Goal: Find specific page/section: Find specific page/section

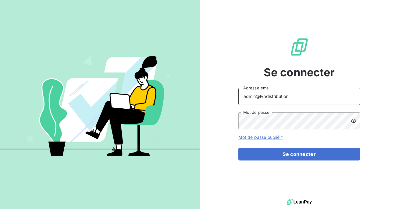
click at [292, 97] on input "admin@lvpdistribution" at bounding box center [299, 96] width 122 height 17
type input "admin@cfaafia"
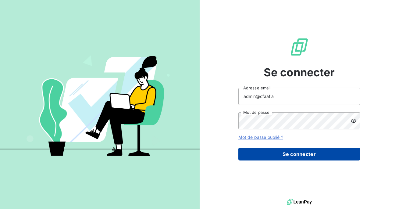
click at [284, 157] on button "Se connecter" at bounding box center [299, 153] width 122 height 13
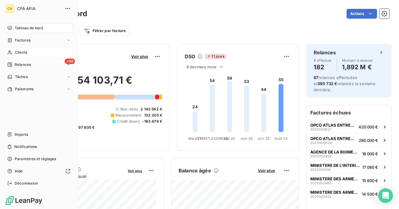
click at [12, 52] on icon at bounding box center [9, 52] width 5 height 5
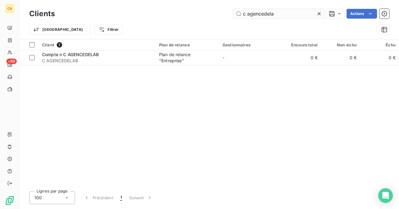
type input "c agencedelab"
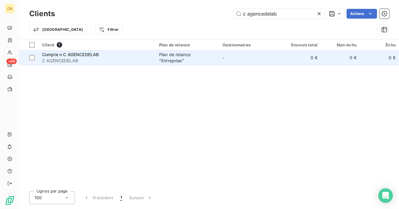
click at [115, 60] on span "C AGENCEDELAB" at bounding box center [97, 61] width 110 height 6
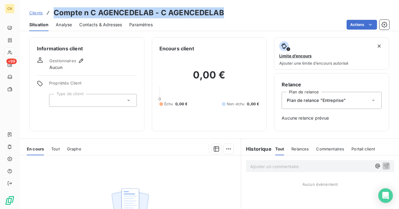
drag, startPoint x: 223, startPoint y: 13, endPoint x: 67, endPoint y: 5, distance: 156.4
click at [67, 5] on div "Clients Compte n C AGENCEDELAB - C AGENCEDELAB Situation Analyse Contacts & Adr…" at bounding box center [208, 15] width 379 height 31
copy h3 "Compte n C AGENCEDELAB - C AGENCEDELAB"
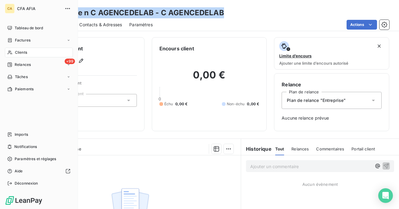
click at [23, 51] on span "Clients" at bounding box center [21, 52] width 12 height 5
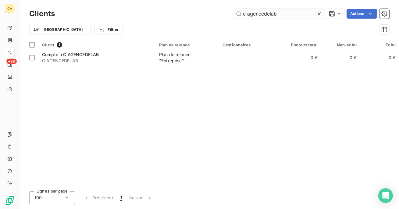
drag, startPoint x: 282, startPoint y: 15, endPoint x: 247, endPoint y: 14, distance: 35.0
click at [247, 14] on input "c agencedelab" at bounding box center [278, 14] width 91 height 10
type input "c albagroup"
click at [319, 12] on icon at bounding box center [319, 14] width 6 height 6
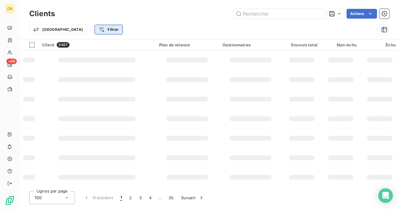
click at [78, 33] on html "CA +99 Clients Actions Trier Filtrer Client 3467 Plan de relance Gestionnaires …" at bounding box center [199, 104] width 399 height 209
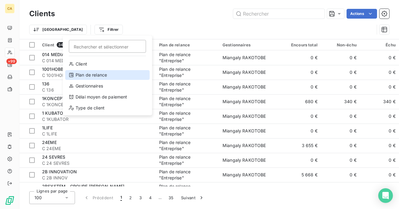
click at [108, 78] on div "Plan de relance" at bounding box center [107, 75] width 84 height 10
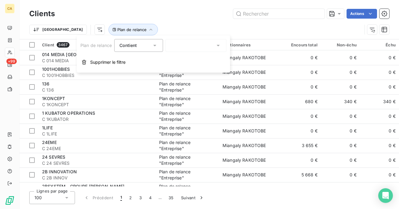
click at [191, 43] on div at bounding box center [195, 45] width 61 height 13
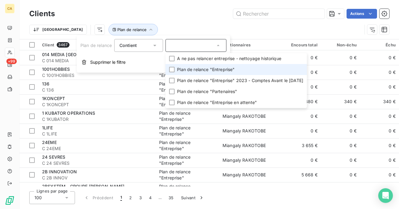
click at [169, 68] on li "Plan de relance "Entreprise"" at bounding box center [235, 69] width 141 height 11
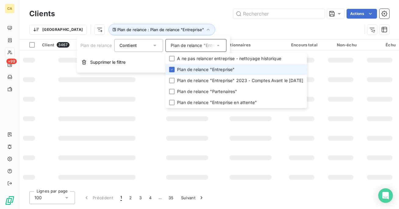
click at [179, 23] on div "Trier Plan de relance : Plan de relance "Entreprise"" at bounding box center [209, 29] width 360 height 19
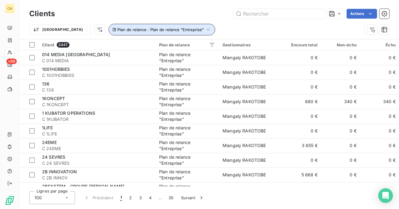
click at [170, 30] on span "Plan de relance : Plan de relance "Entreprise"" at bounding box center [160, 29] width 86 height 5
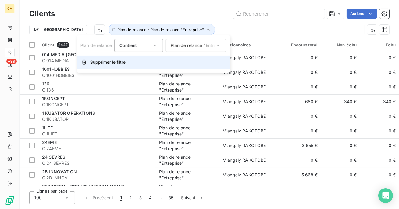
click at [150, 61] on button "Supprimer le filtre" at bounding box center [153, 61] width 153 height 13
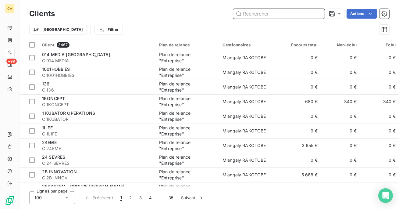
click at [255, 16] on input "text" at bounding box center [278, 14] width 91 height 10
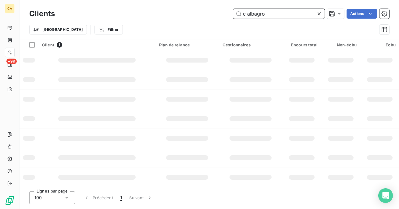
type input "c albagrou"
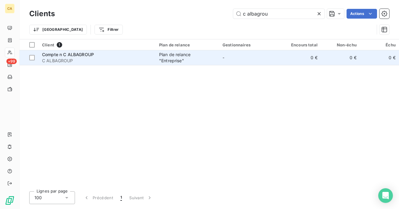
click at [85, 62] on span "C ALBAGROUP" at bounding box center [97, 61] width 110 height 6
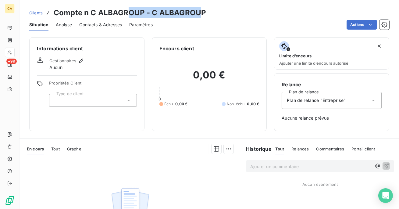
drag, startPoint x: 198, startPoint y: 13, endPoint x: 127, endPoint y: 9, distance: 70.8
click at [127, 9] on h3 "Compte n C ALBAGROUP - C ALBAGROUP" at bounding box center [130, 12] width 152 height 11
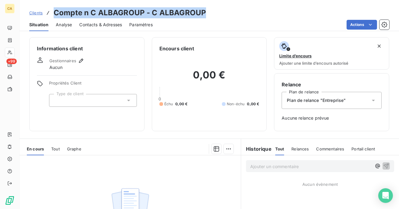
drag, startPoint x: 208, startPoint y: 11, endPoint x: 53, endPoint y: 10, distance: 155.6
click at [53, 10] on div "Clients Compte n C ALBAGROUP - C ALBAGROUP" at bounding box center [208, 12] width 379 height 11
copy h3 "Compte n C ALBAGROUP - C ALBAGROUP"
click at [40, 12] on span "Clients" at bounding box center [35, 12] width 13 height 5
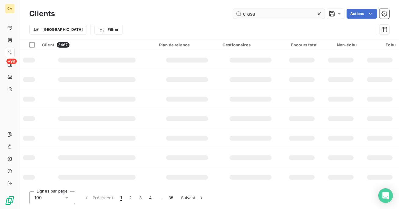
type input "c asap"
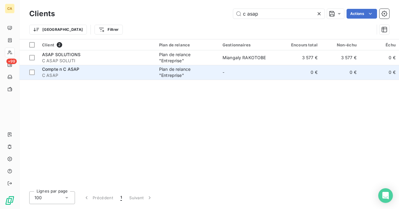
click at [114, 77] on span "C ASAP" at bounding box center [97, 75] width 110 height 6
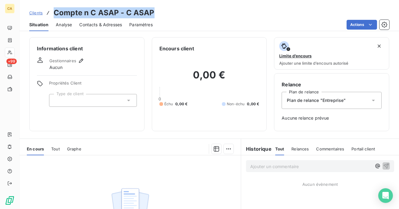
drag, startPoint x: 153, startPoint y: 12, endPoint x: 53, endPoint y: 8, distance: 100.2
click at [53, 8] on div "Clients Compte n C ASAP - C ASAP" at bounding box center [208, 12] width 379 height 11
copy h3 "Compte n C ASAP - C ASAP"
click at [35, 12] on span "Clients" at bounding box center [35, 12] width 13 height 5
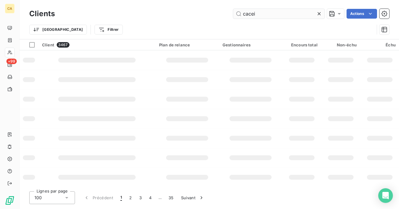
type input "caceis"
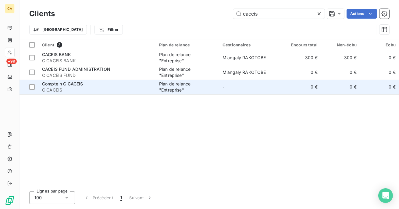
click at [130, 86] on div "Compte n C CACEIS" at bounding box center [97, 84] width 110 height 6
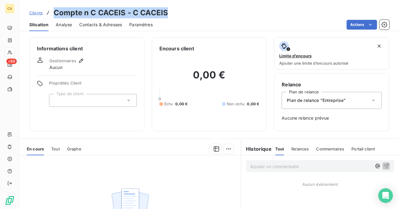
drag, startPoint x: 169, startPoint y: 10, endPoint x: 52, endPoint y: 9, distance: 116.6
click at [52, 9] on div "Clients Compte n C CACEIS - C CACEIS" at bounding box center [208, 12] width 379 height 11
copy h3 "Compte n C CACEIS - C CACEIS"
click at [39, 13] on span "Clients" at bounding box center [35, 12] width 13 height 5
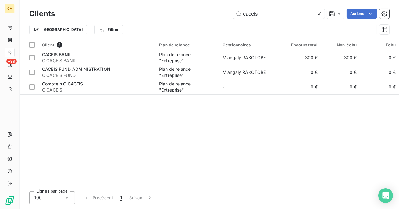
type input "cacei"
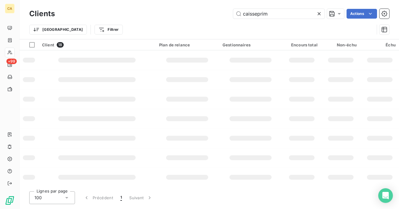
type input "caisseprime"
type input "c caisse"
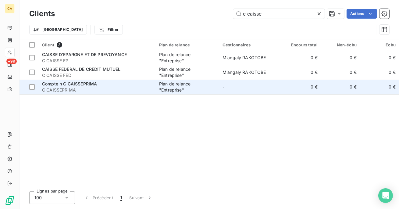
click at [117, 89] on span "C CAISSEPRIMA" at bounding box center [97, 90] width 110 height 6
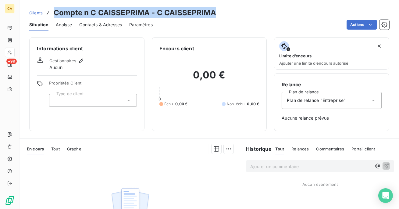
drag, startPoint x: 216, startPoint y: 12, endPoint x: 52, endPoint y: 10, distance: 163.2
click at [52, 10] on div "Clients Compte n C CAISSEPRIMA - C CAISSEPRIMA" at bounding box center [208, 12] width 379 height 11
copy h3 "Compte n C CAISSEPRIMA - C CAISSEPRIMA"
click at [40, 12] on span "Clients" at bounding box center [35, 12] width 13 height 5
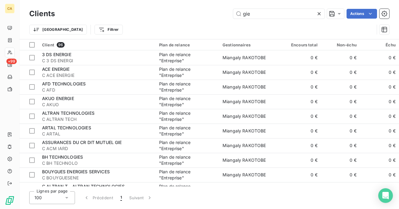
type input "giek"
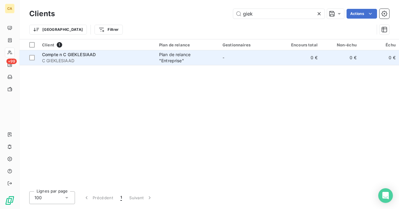
click at [149, 51] on div "Compte n C GIEKLESIAAD" at bounding box center [97, 54] width 110 height 6
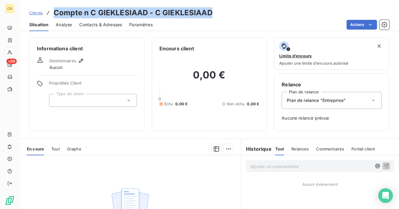
drag, startPoint x: 214, startPoint y: 15, endPoint x: 64, endPoint y: 5, distance: 150.4
click at [64, 5] on div "Clients Compte n C GIEKLESIAAD - C GIEKLESIAAD Situation Analyse Contacts & Adr…" at bounding box center [208, 15] width 379 height 31
copy h3 "Compte n C GIEKLESIAAD - C GIEKLESIAAD"
click at [32, 12] on span "Clients" at bounding box center [35, 12] width 13 height 5
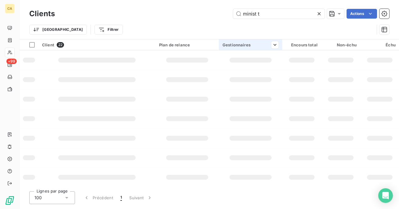
type input "minist tp"
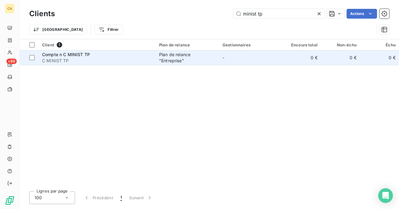
click at [138, 55] on div "Compte n C MINIST TP" at bounding box center [97, 54] width 110 height 6
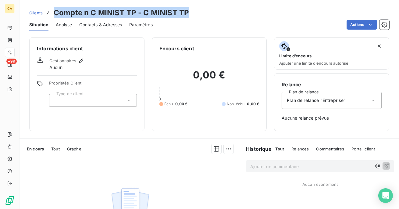
drag, startPoint x: 189, startPoint y: 14, endPoint x: 50, endPoint y: 8, distance: 139.6
click at [50, 8] on div "Clients Compte n C MINIST TP - C MINIST TP" at bounding box center [208, 12] width 379 height 11
copy h3 "Compte n C MINIST TP - C MINIST TP"
click at [35, 14] on span "Clients" at bounding box center [35, 12] width 13 height 5
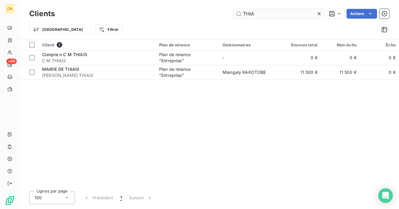
type input "THIAi"
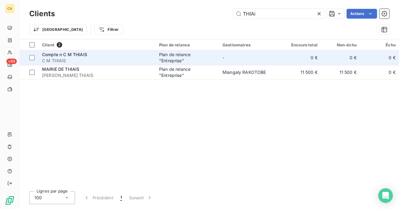
click at [144, 61] on span "C M THIAIS" at bounding box center [97, 61] width 110 height 6
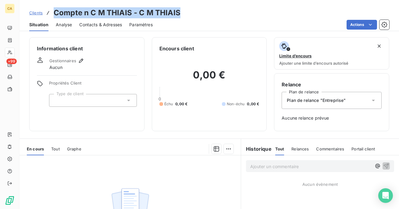
drag, startPoint x: 181, startPoint y: 14, endPoint x: 47, endPoint y: 13, distance: 133.7
click at [47, 13] on div "Clients Compte n C M THIAIS - C M THIAIS" at bounding box center [208, 12] width 379 height 11
copy h3 "Compte n C M THIAIS - C M THIAIS"
click at [33, 15] on span "Clients" at bounding box center [35, 12] width 13 height 5
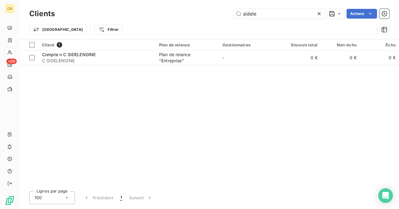
type input "sidelen"
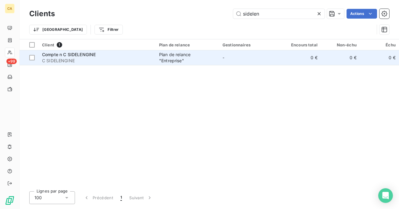
click at [119, 58] on span "C SIDELENGINE" at bounding box center [97, 61] width 110 height 6
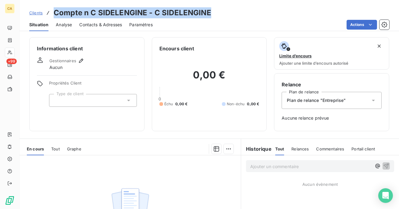
drag, startPoint x: 210, startPoint y: 12, endPoint x: 53, endPoint y: 7, distance: 156.9
click at [53, 7] on div "Clients Compte n C SIDELENGINE - C SIDELENGINE Situation Analyse Contacts & Adr…" at bounding box center [208, 15] width 379 height 31
copy h3 "Compte n C SIDELENGINE - C SIDELENGINE"
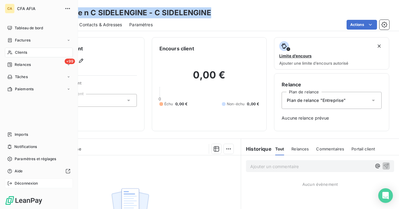
click at [16, 187] on div "Déconnexion" at bounding box center [39, 183] width 68 height 10
